Goal: Complete application form

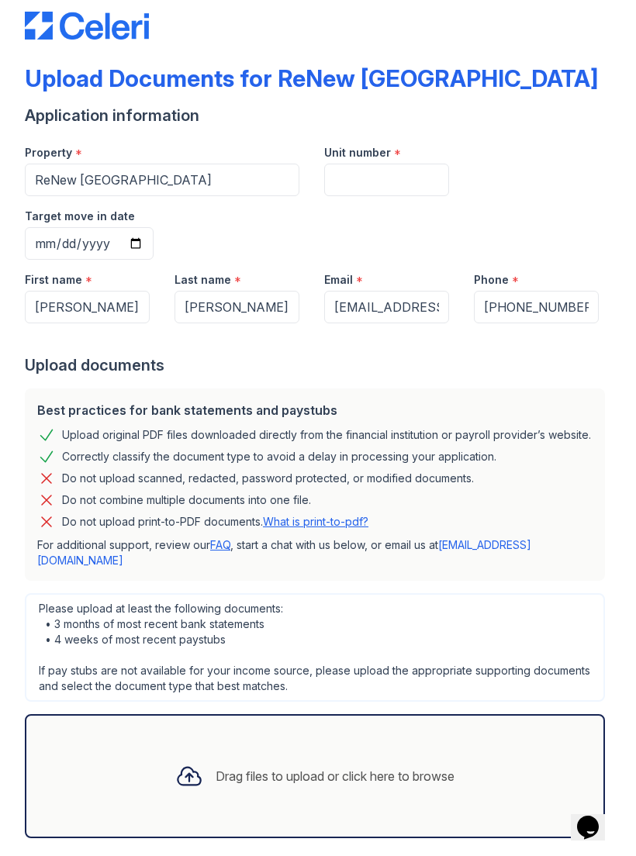
scroll to position [25, 0]
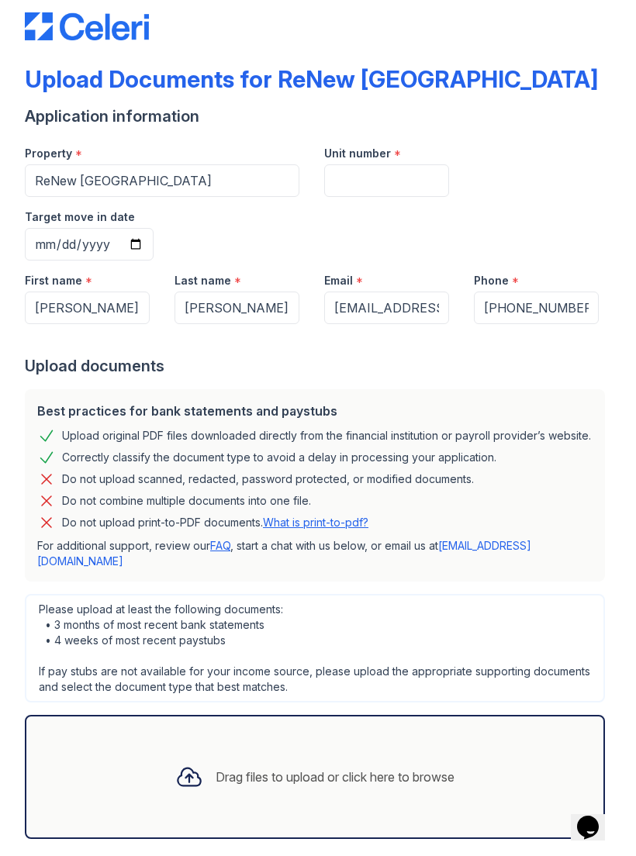
click at [201, 757] on div at bounding box center [189, 777] width 40 height 40
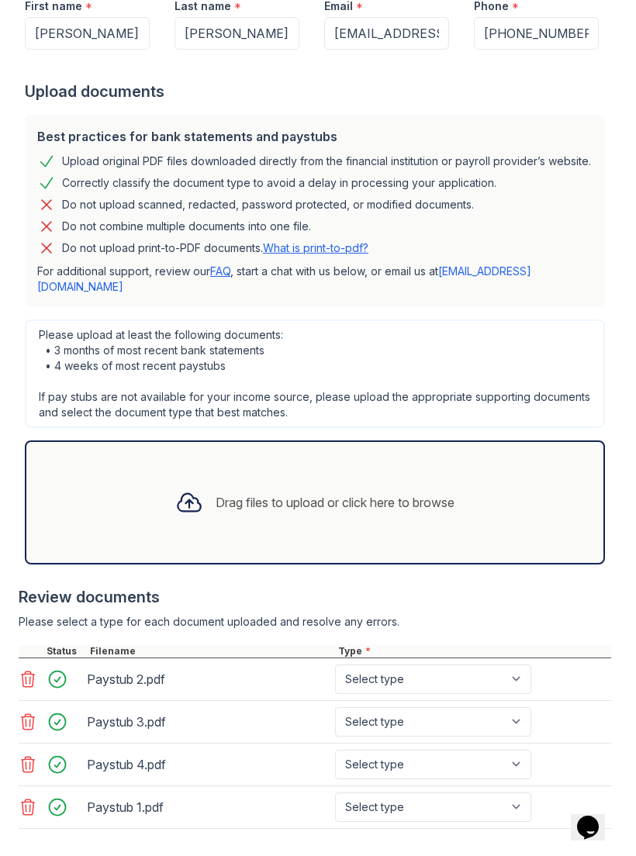
scroll to position [299, 0]
click at [514, 666] on select "Select type Paystub Bank Statement Offer Letter Tax Documents Benefit Award Let…" at bounding box center [433, 680] width 196 height 29
select select "paystub"
click at [511, 708] on select "Select type Paystub Bank Statement Offer Letter Tax Documents Benefit Award Let…" at bounding box center [433, 722] width 196 height 29
select select "paystub"
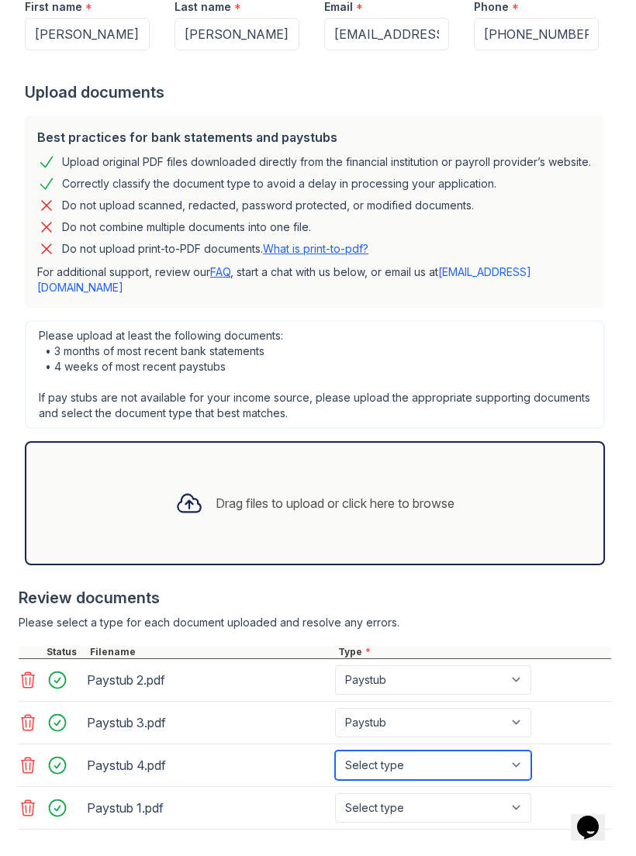
click at [505, 751] on select "Select type Paystub Bank Statement Offer Letter Tax Documents Benefit Award Let…" at bounding box center [433, 765] width 196 height 29
select select "paystub"
click at [524, 751] on select "Select type Paystub Bank Statement Offer Letter Tax Documents Benefit Award Let…" at bounding box center [433, 765] width 196 height 29
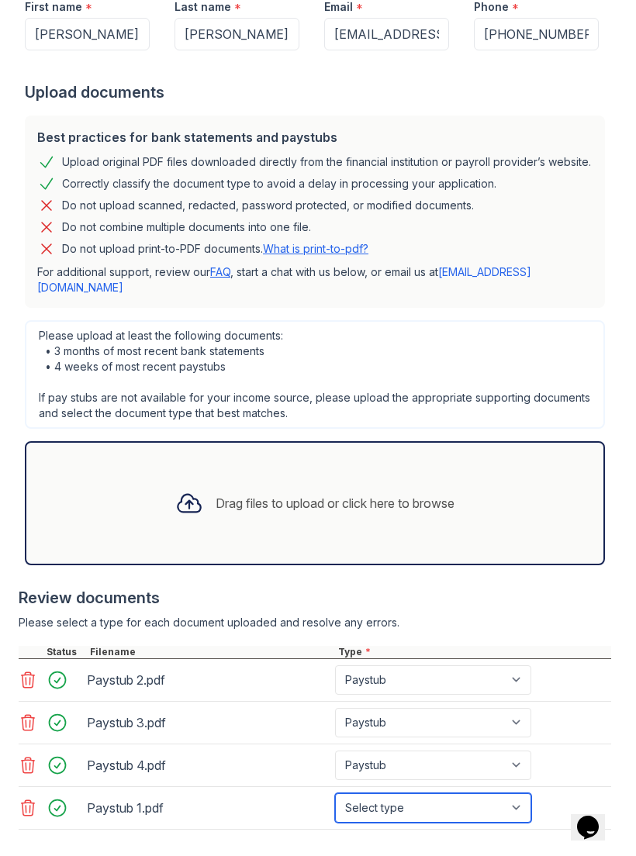
click at [520, 794] on select "Select type Paystub Bank Statement Offer Letter Tax Documents Benefit Award Let…" at bounding box center [433, 808] width 196 height 29
select select "paystub"
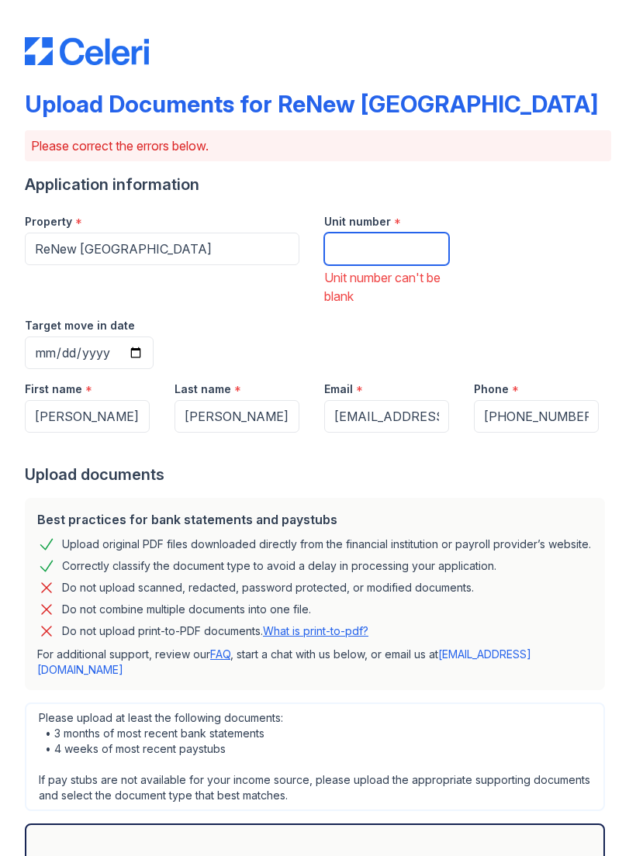
click at [361, 256] on input "Unit number" at bounding box center [386, 249] width 125 height 33
type input "6309"
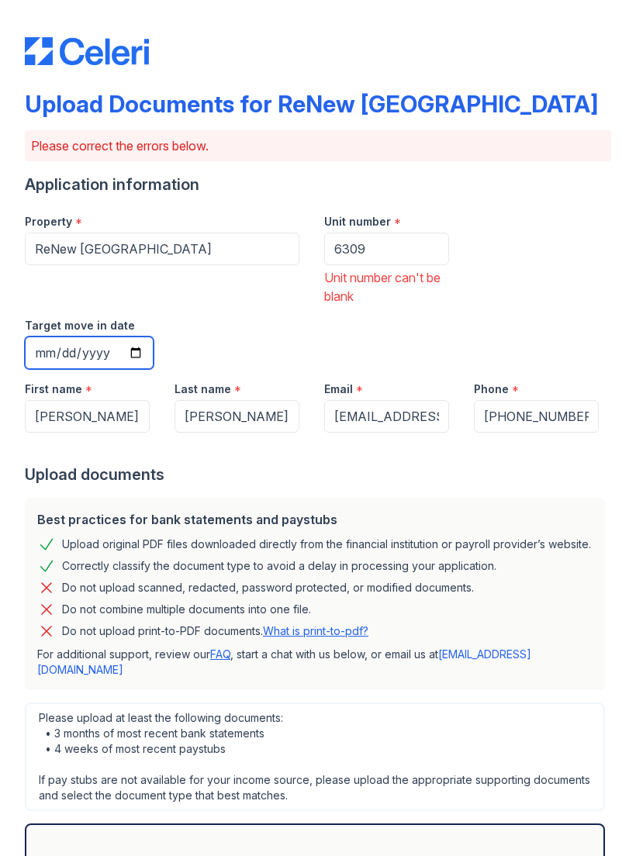
click at [154, 337] on input "Target move in date" at bounding box center [89, 353] width 129 height 33
type input "[DATE]"
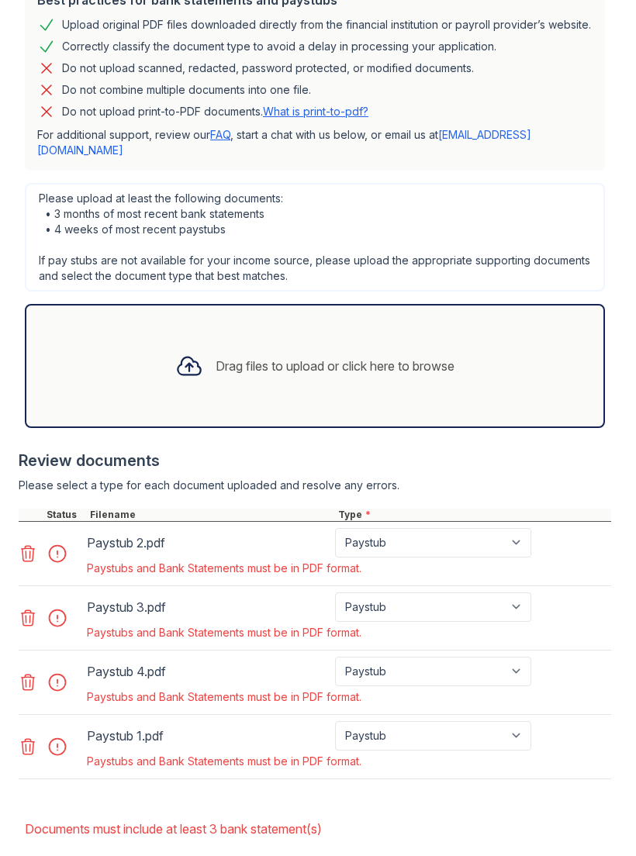
scroll to position [519, 0]
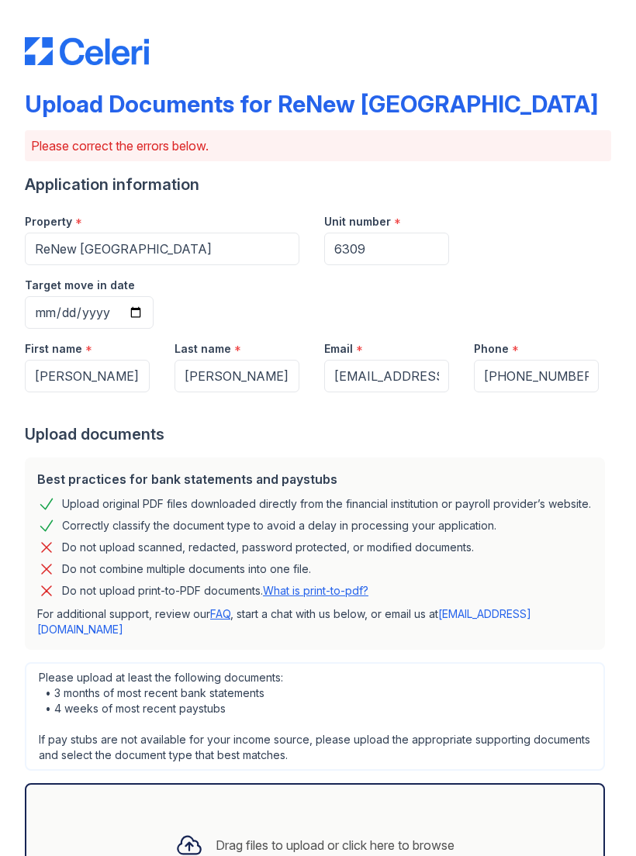
scroll to position [0, 0]
